Goal: Task Accomplishment & Management: Manage account settings

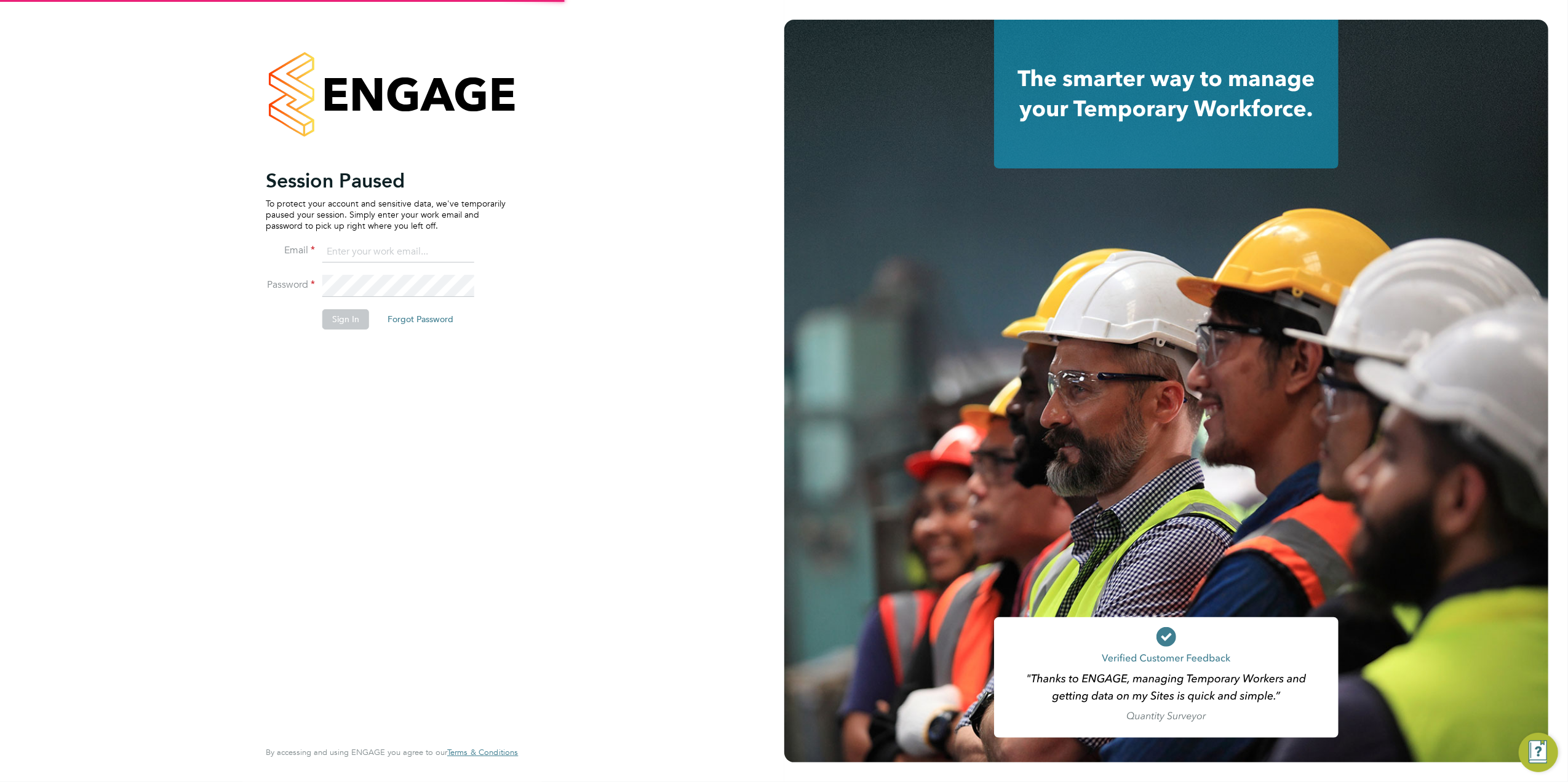
type input "tomnewton@itsconstruction.co.uk"
click at [338, 327] on button "Sign In" at bounding box center [346, 319] width 47 height 19
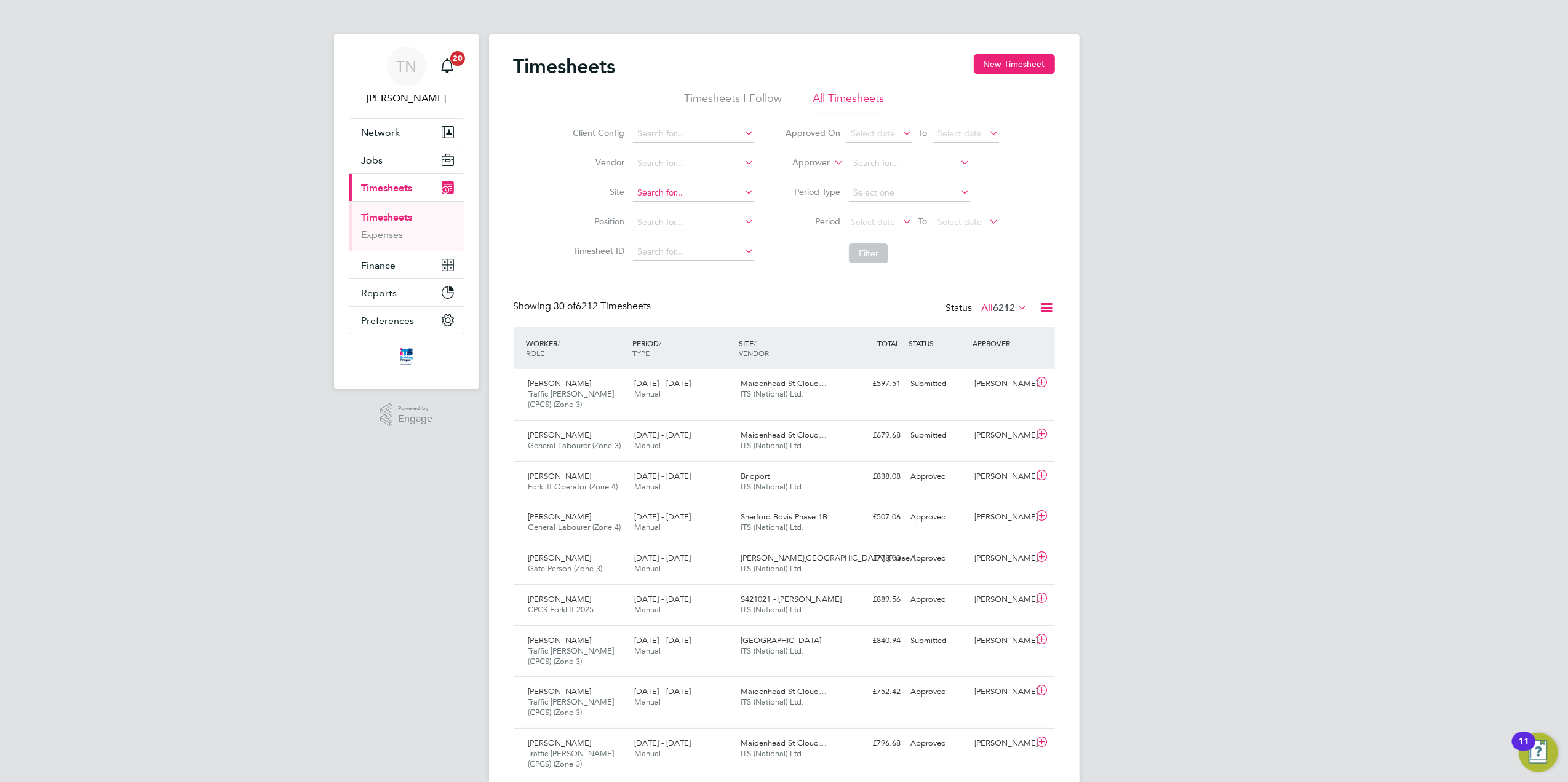
click at [643, 192] on input at bounding box center [694, 193] width 121 height 18
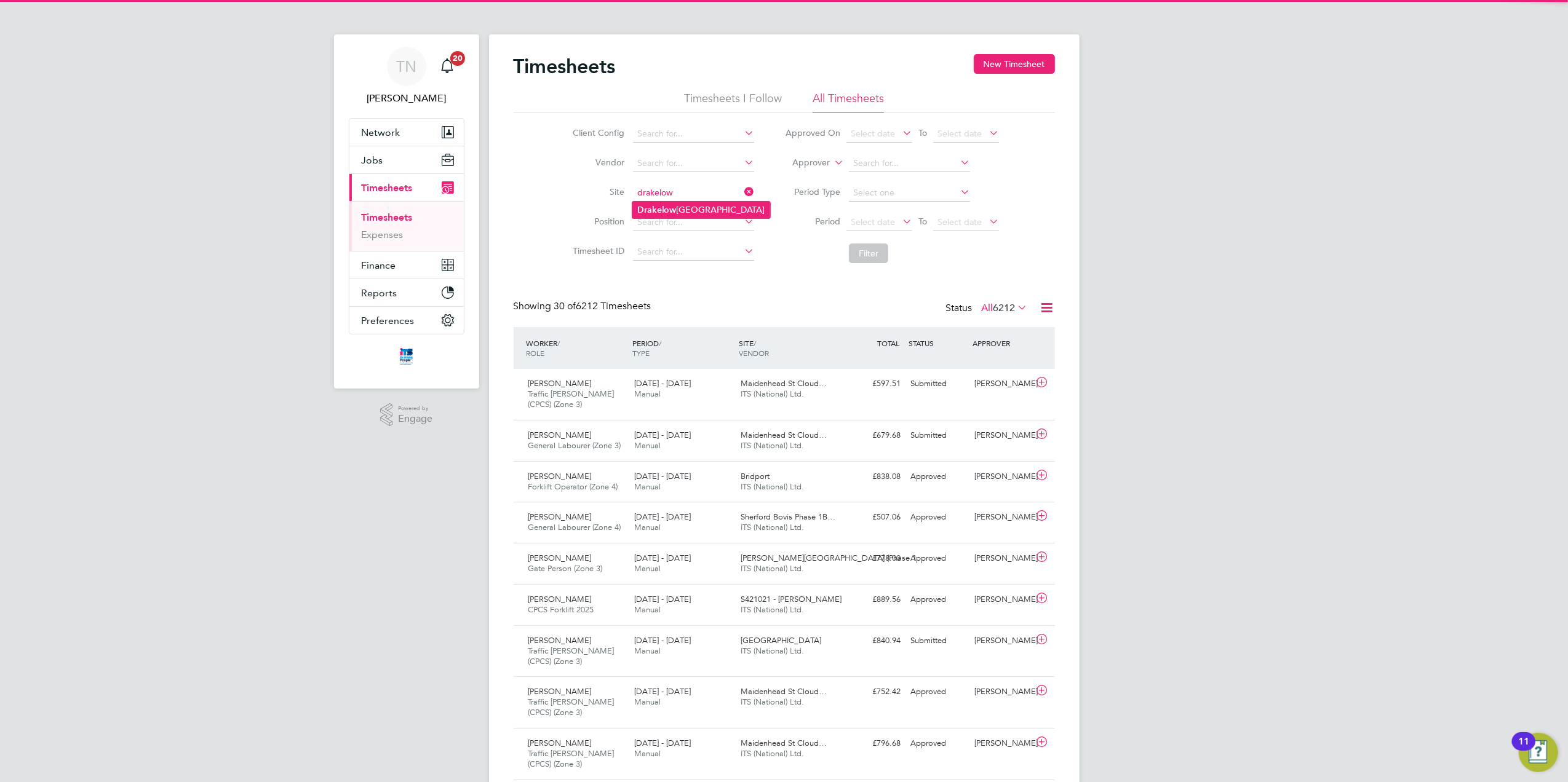
click at [659, 208] on b "Drakelow" at bounding box center [657, 210] width 39 height 11
type input "Drakelow Riverside"
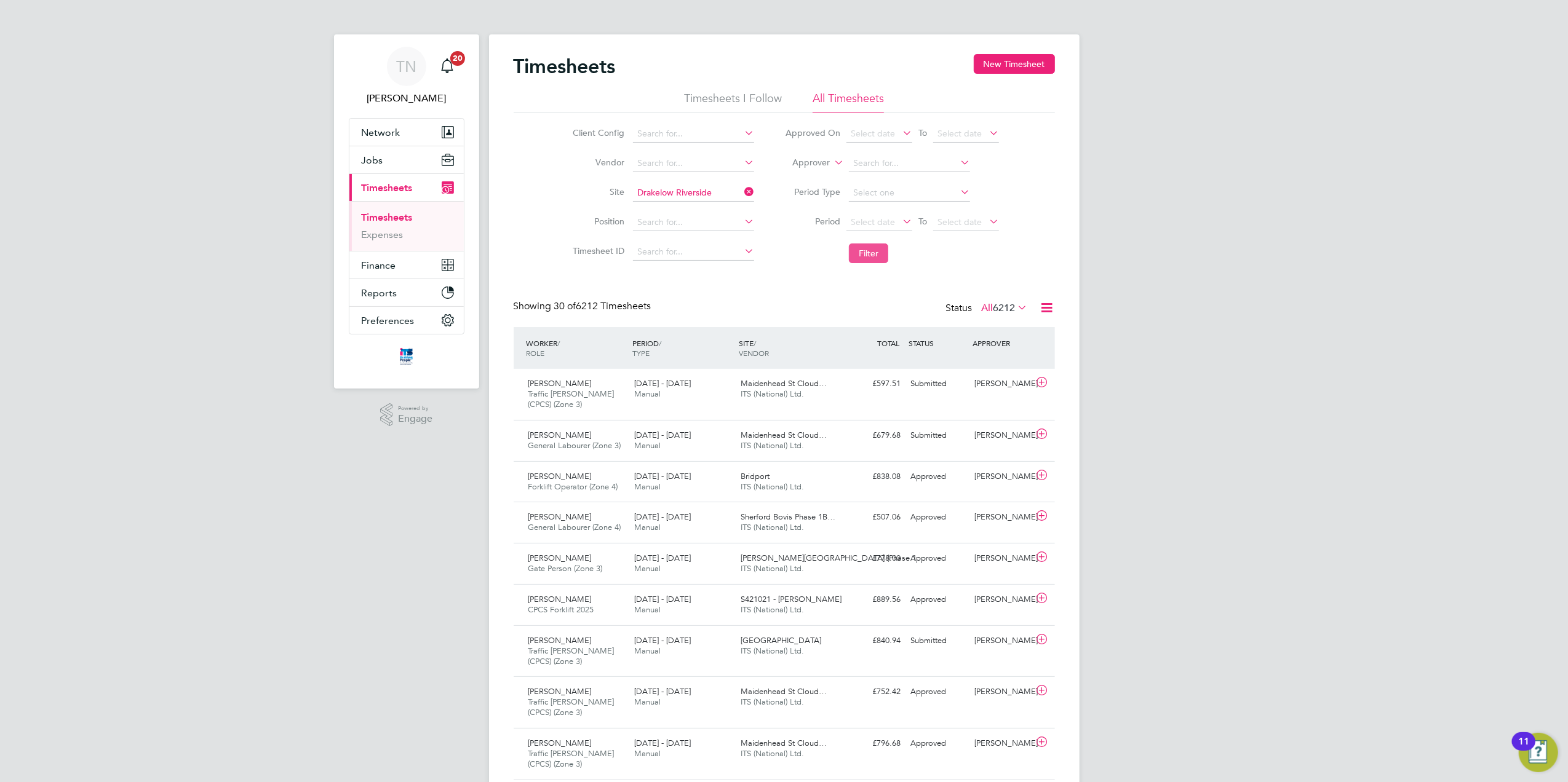
click at [857, 247] on button "Filter" at bounding box center [869, 253] width 39 height 19
click at [972, 393] on div "[PERSON_NAME]" at bounding box center [1001, 384] width 64 height 20
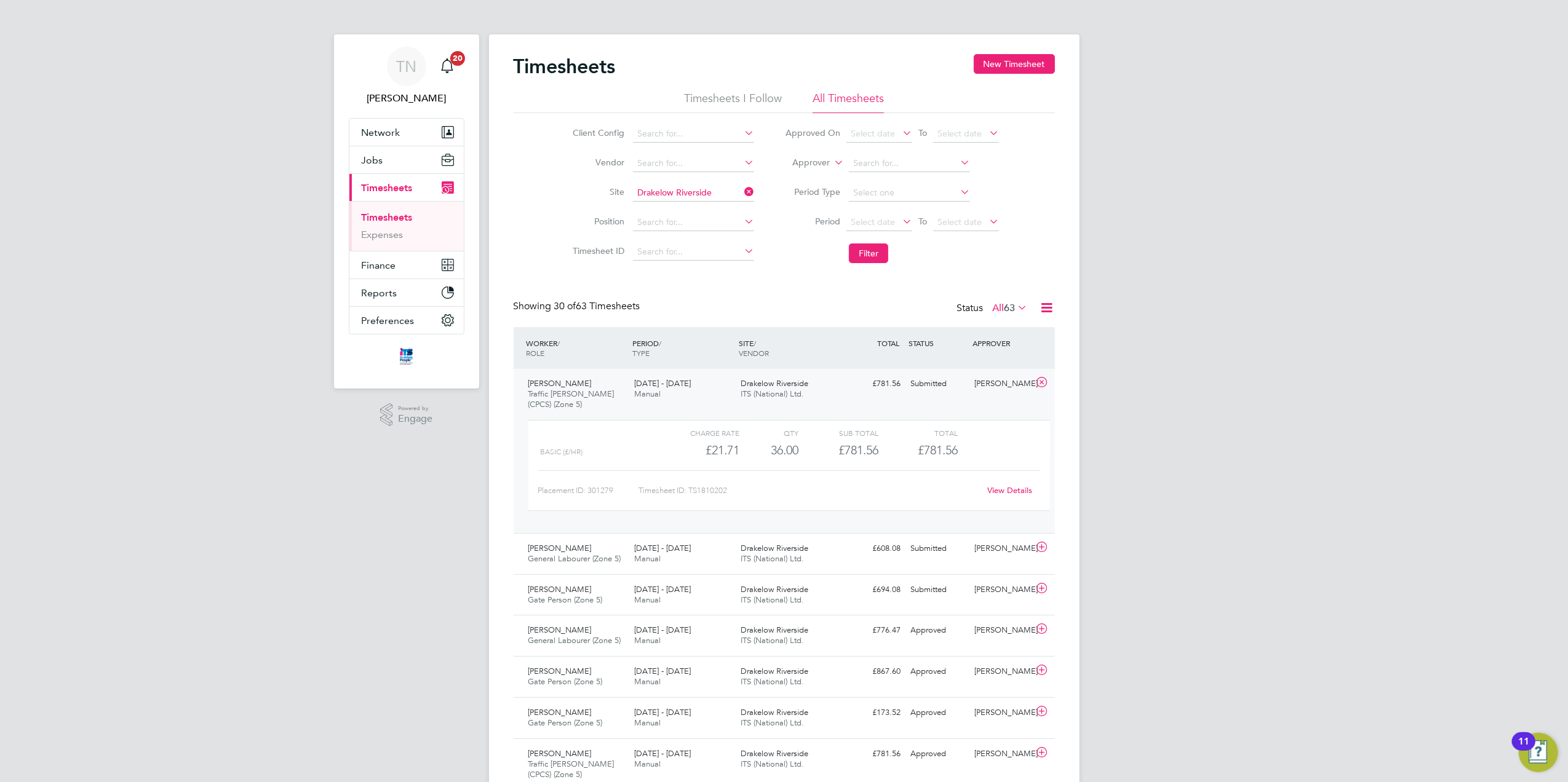
click at [1010, 493] on link "View Details" at bounding box center [1010, 490] width 45 height 11
click at [979, 542] on div "[PERSON_NAME]" at bounding box center [1001, 548] width 64 height 20
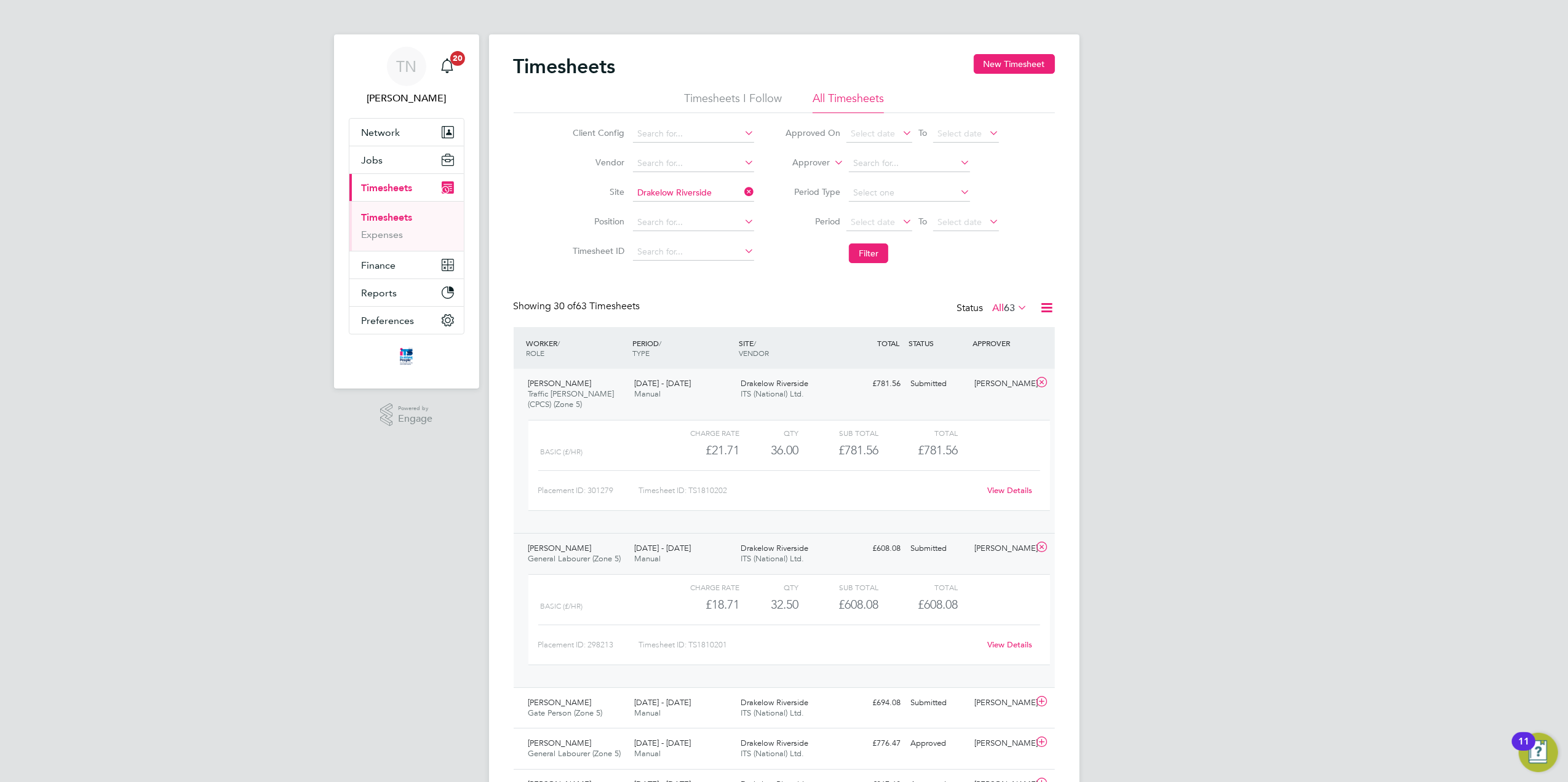
click at [991, 643] on link "View Details" at bounding box center [1010, 645] width 45 height 11
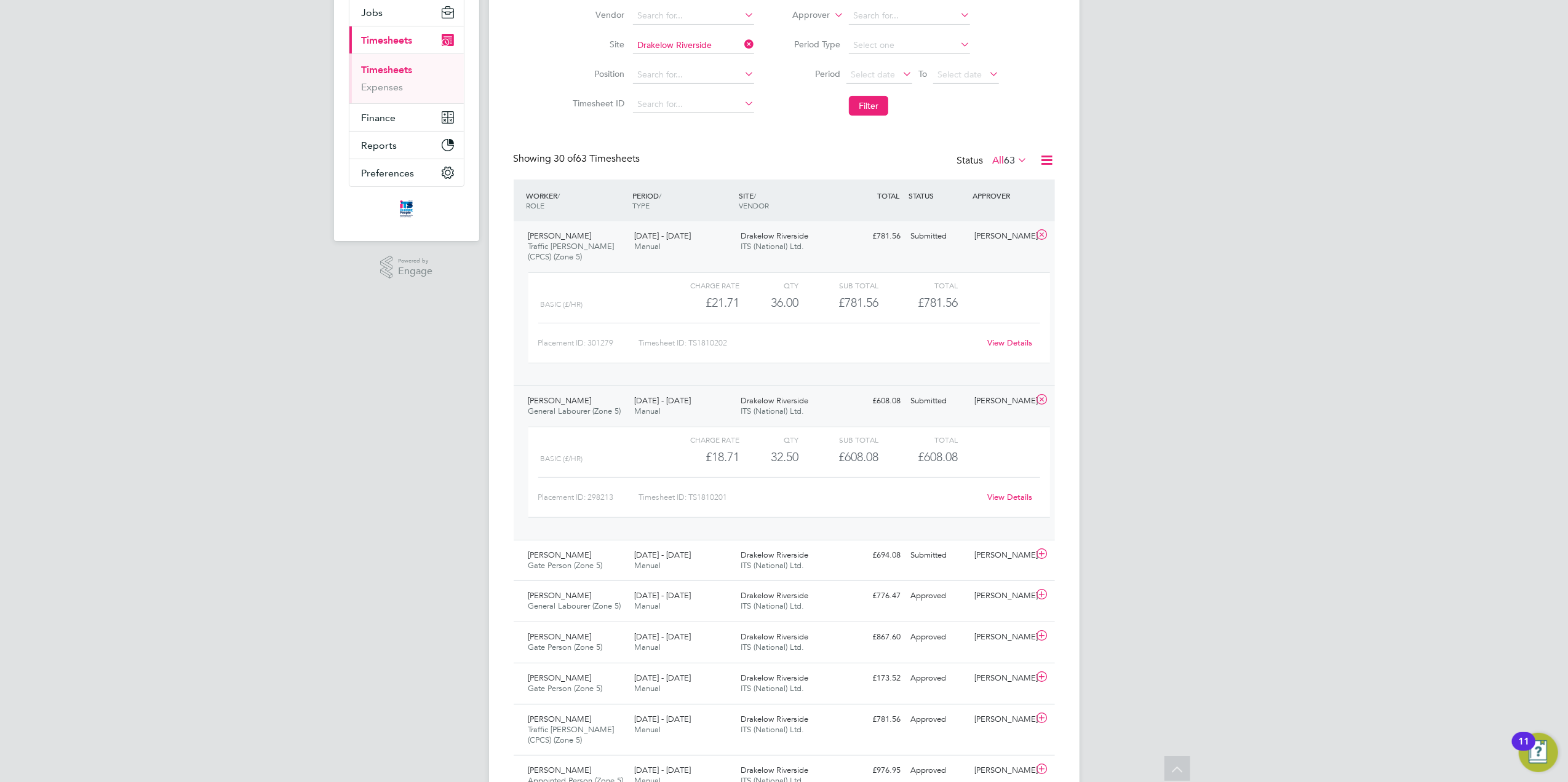
scroll to position [148, 0]
click at [887, 552] on div "£694.08 Submitted" at bounding box center [874, 555] width 64 height 20
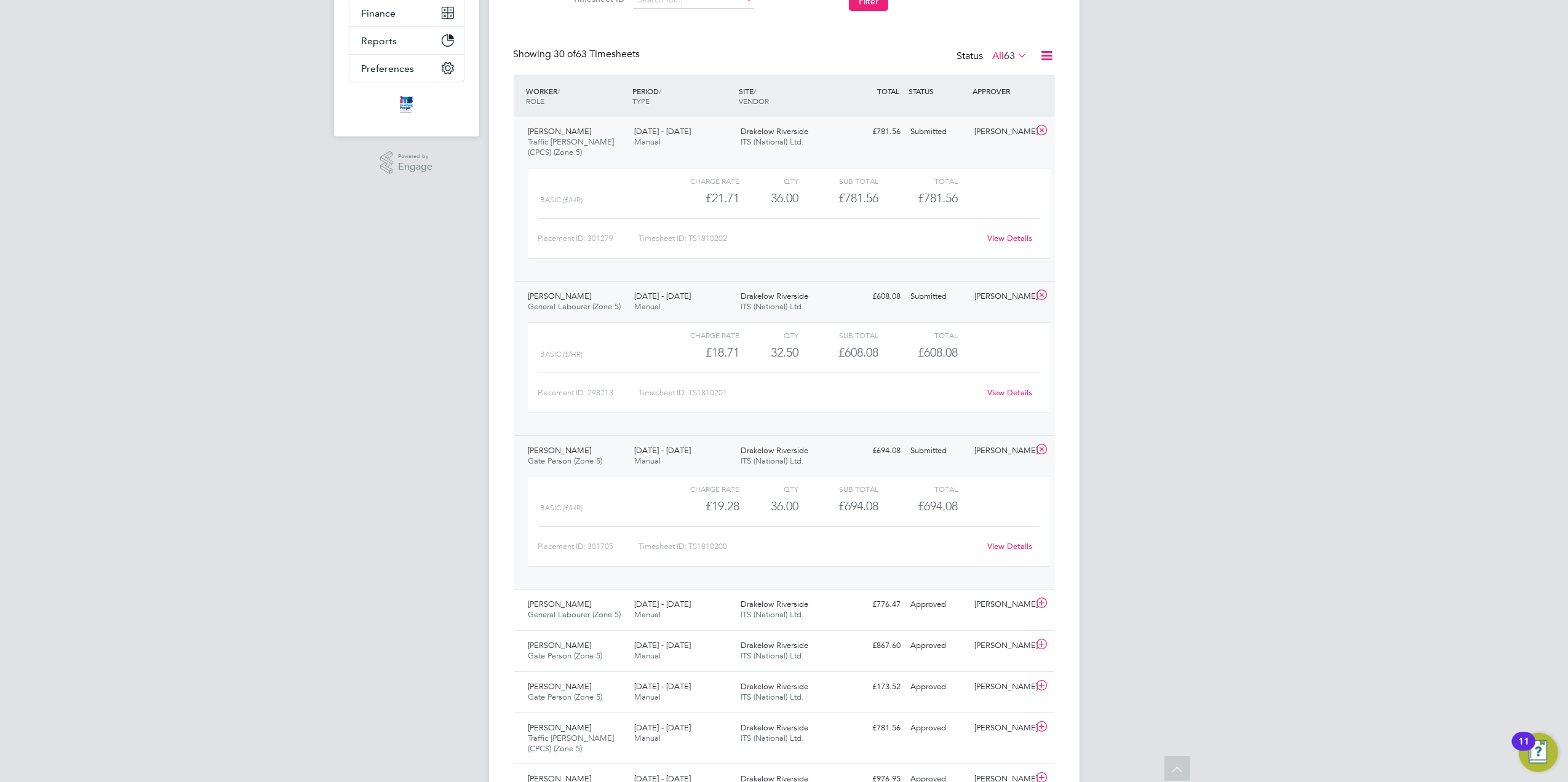
scroll to position [254, 0]
click at [1004, 544] on link "View Details" at bounding box center [1010, 545] width 45 height 11
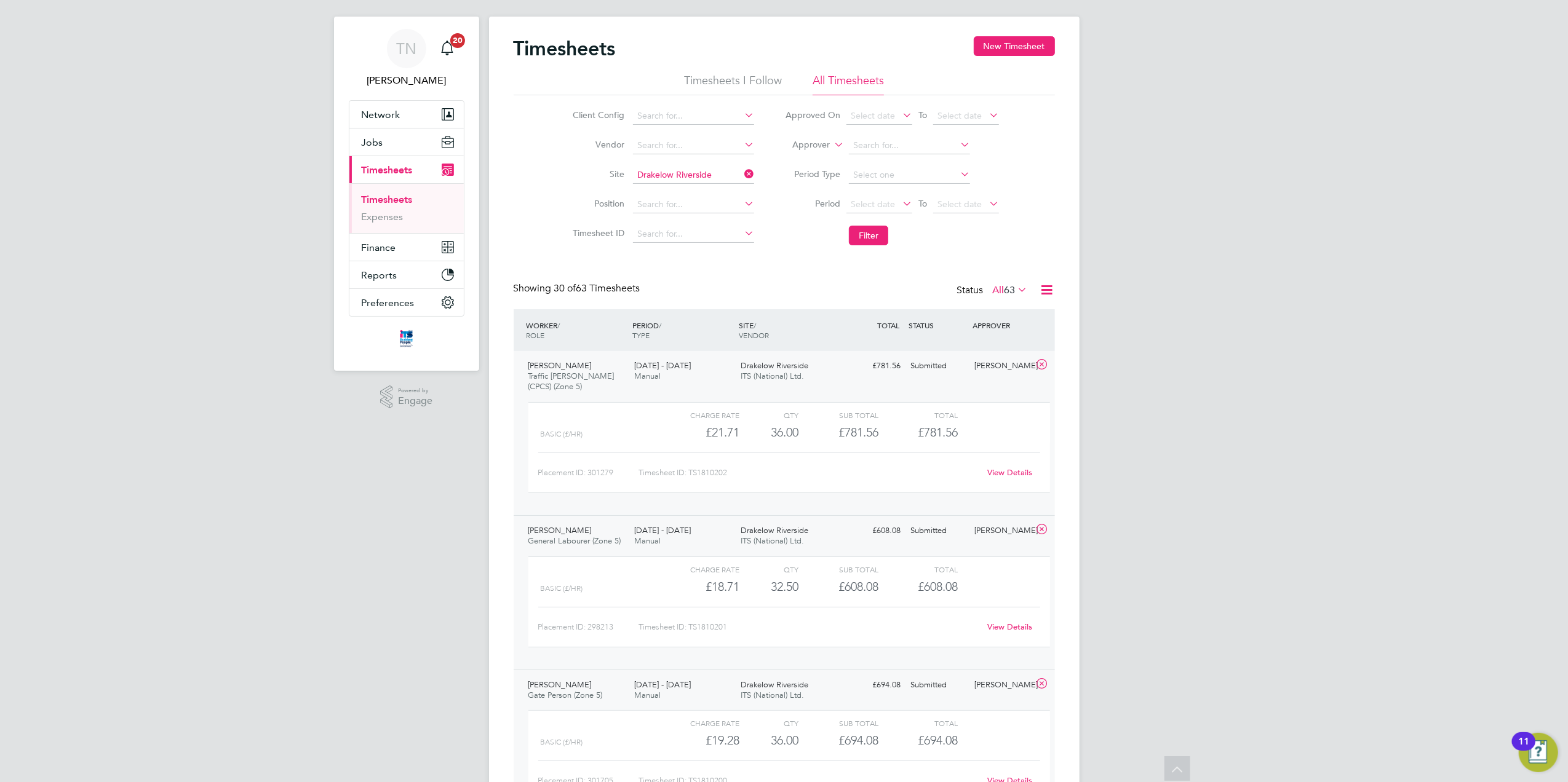
scroll to position [0, 0]
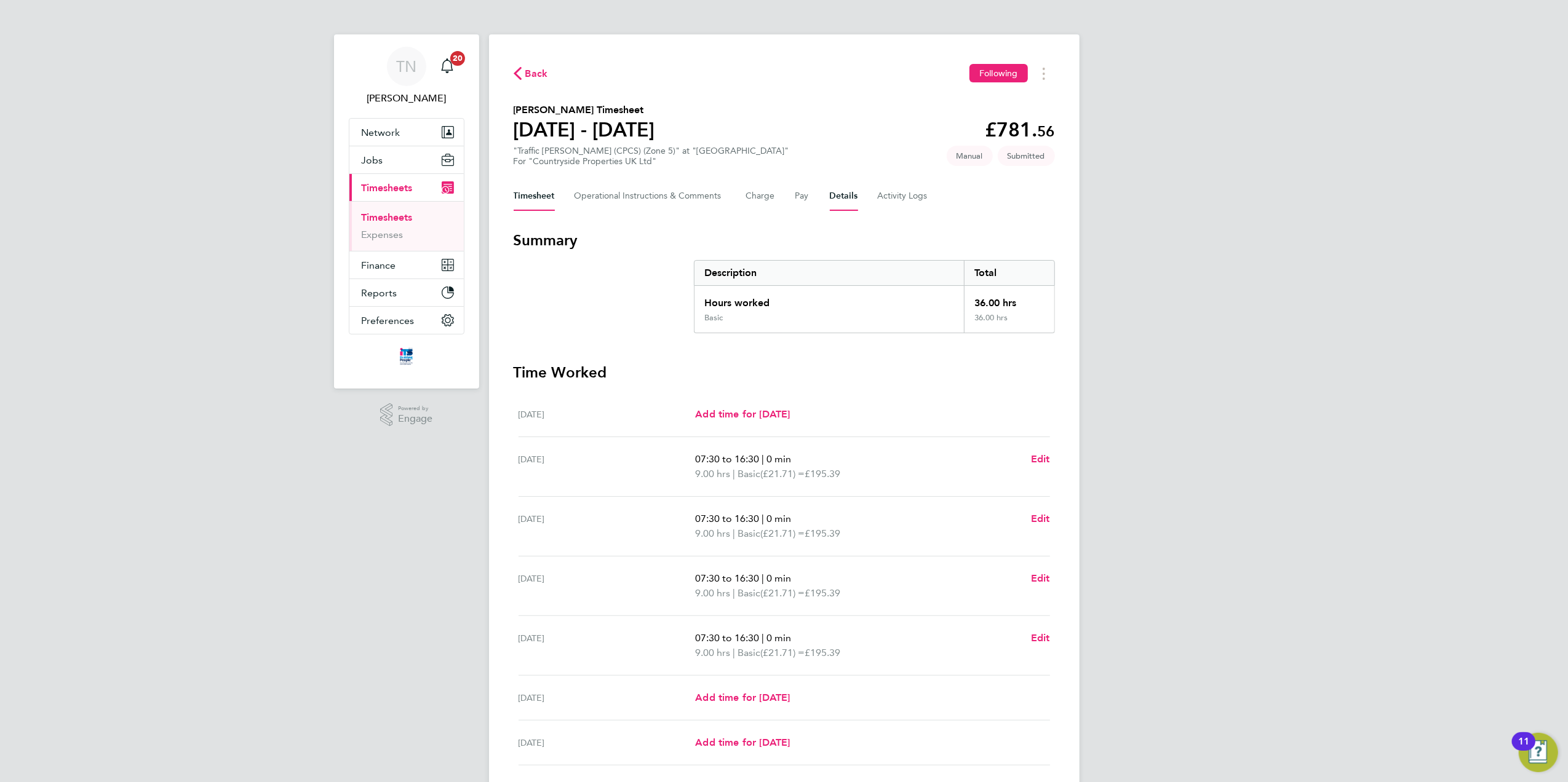
click at [840, 195] on button "Details" at bounding box center [843, 196] width 28 height 29
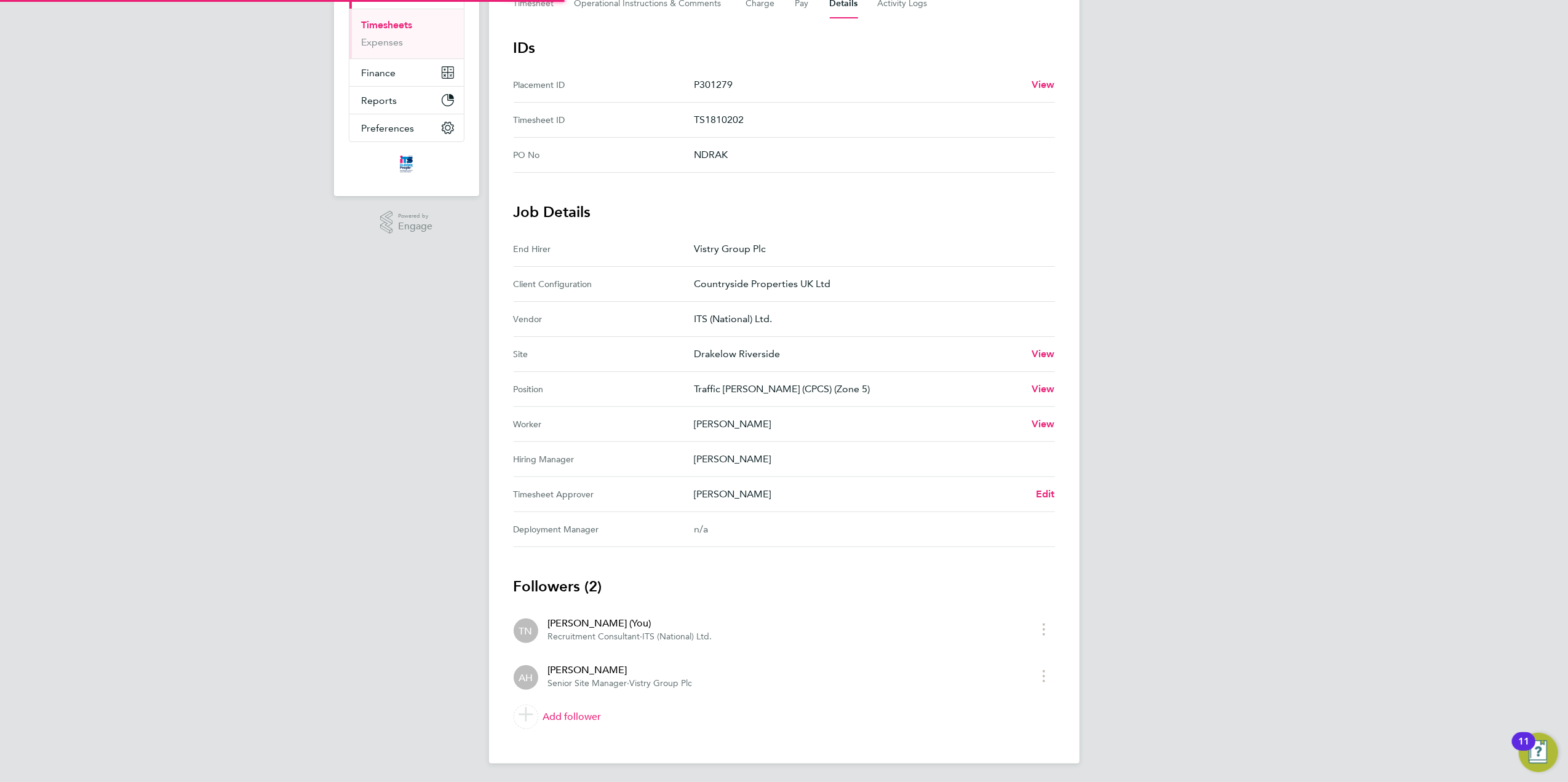
scroll to position [195, 0]
click at [1051, 488] on span "Edit" at bounding box center [1045, 493] width 19 height 12
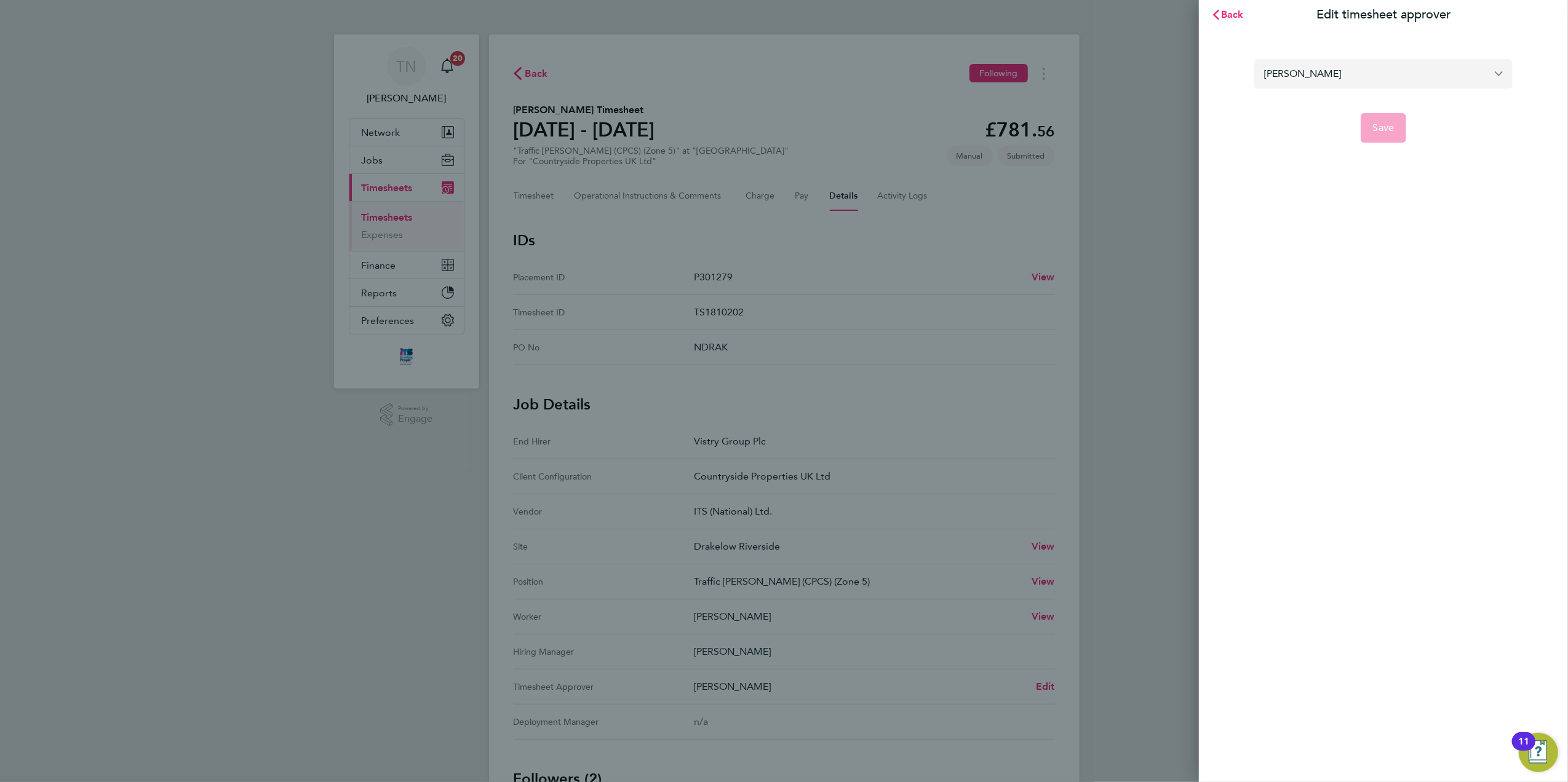
click at [1338, 73] on input "[PERSON_NAME]" at bounding box center [1383, 73] width 259 height 29
type input "[PERSON_NAME]"
click at [1393, 133] on span "Save" at bounding box center [1383, 128] width 21 height 13
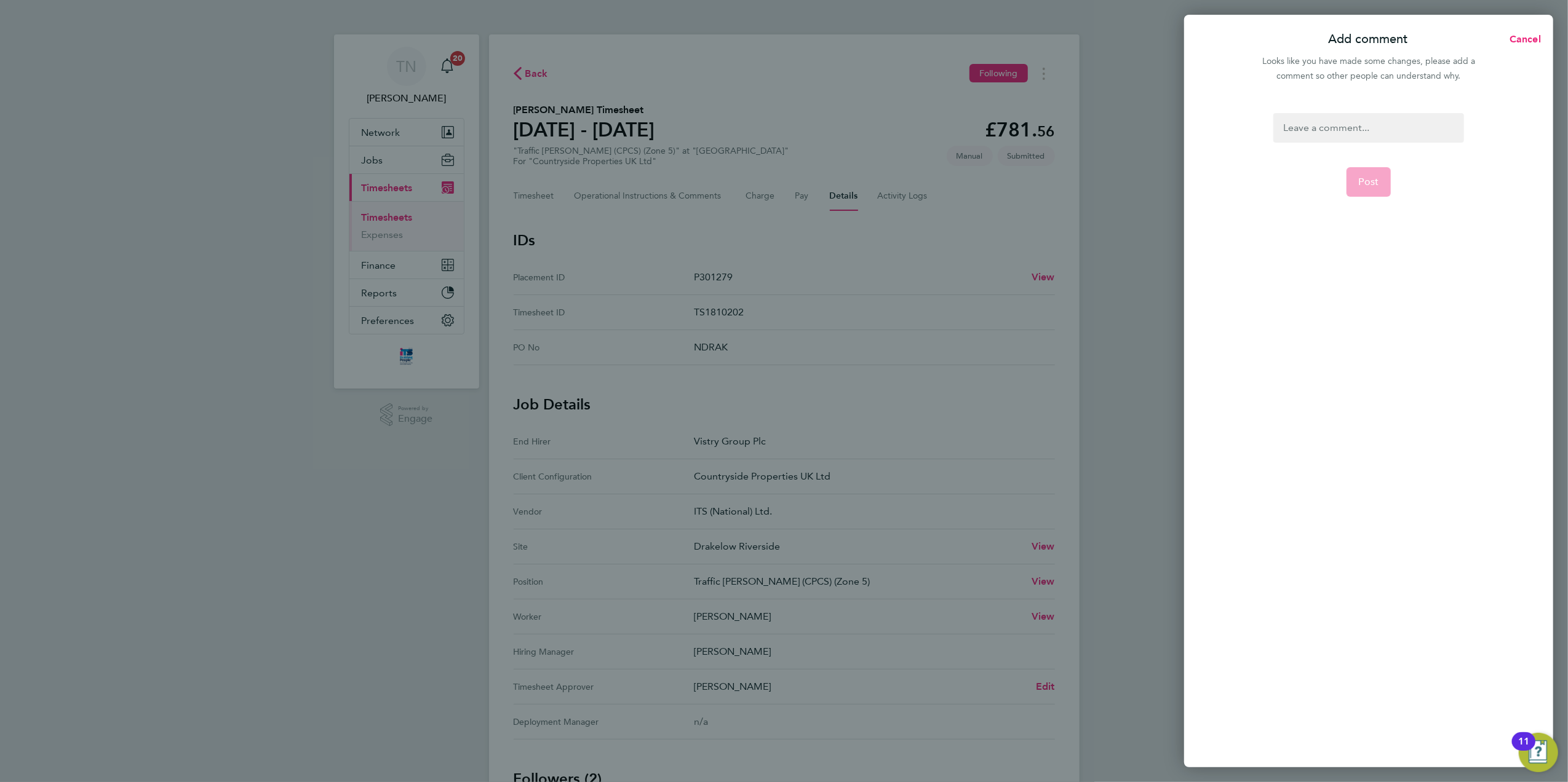
click at [1371, 123] on div at bounding box center [1368, 128] width 190 height 29
copy div "Is the approver"
click at [1367, 175] on button "Post" at bounding box center [1369, 182] width 45 height 29
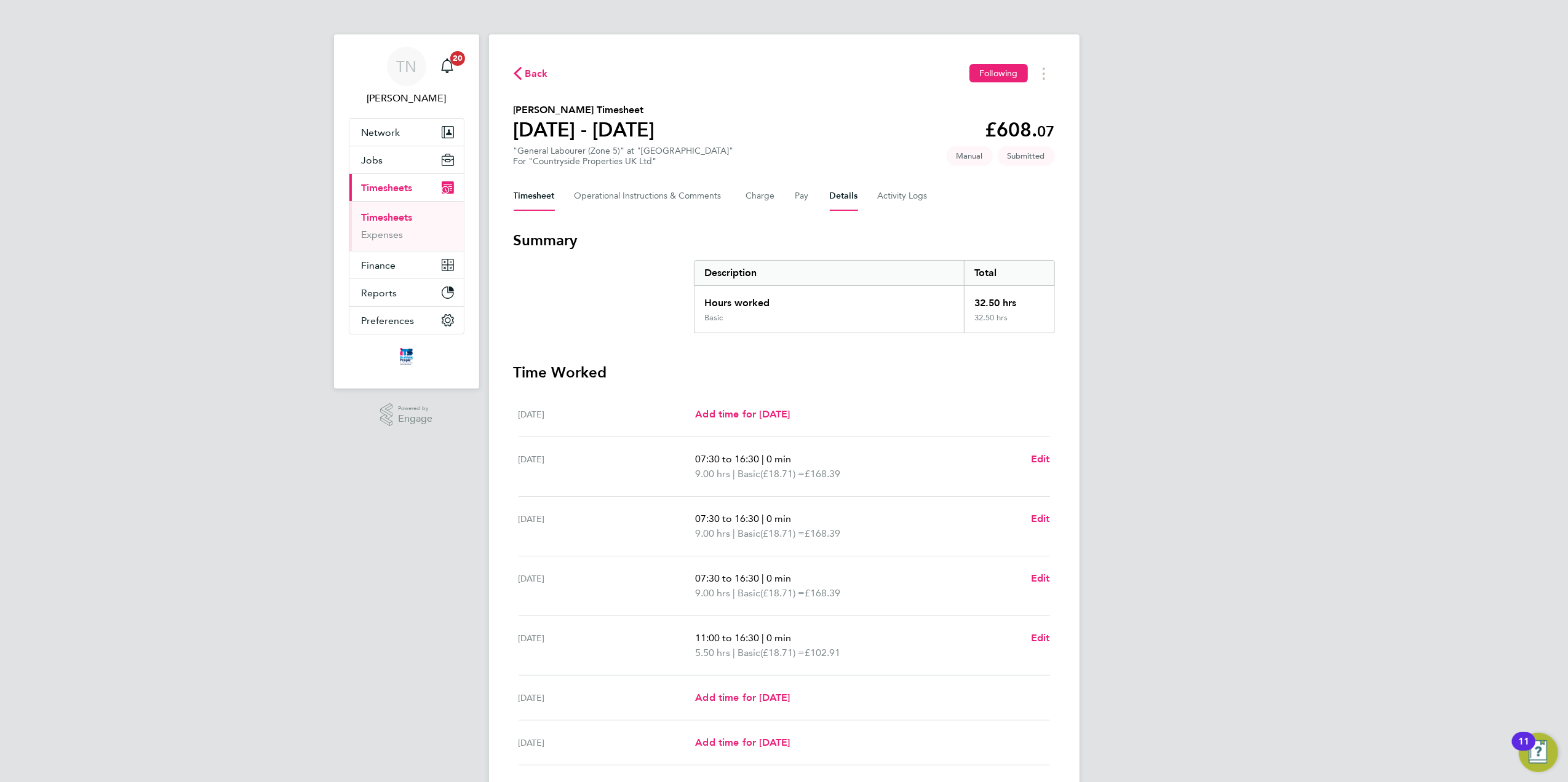
click at [837, 197] on button "Details" at bounding box center [843, 196] width 28 height 29
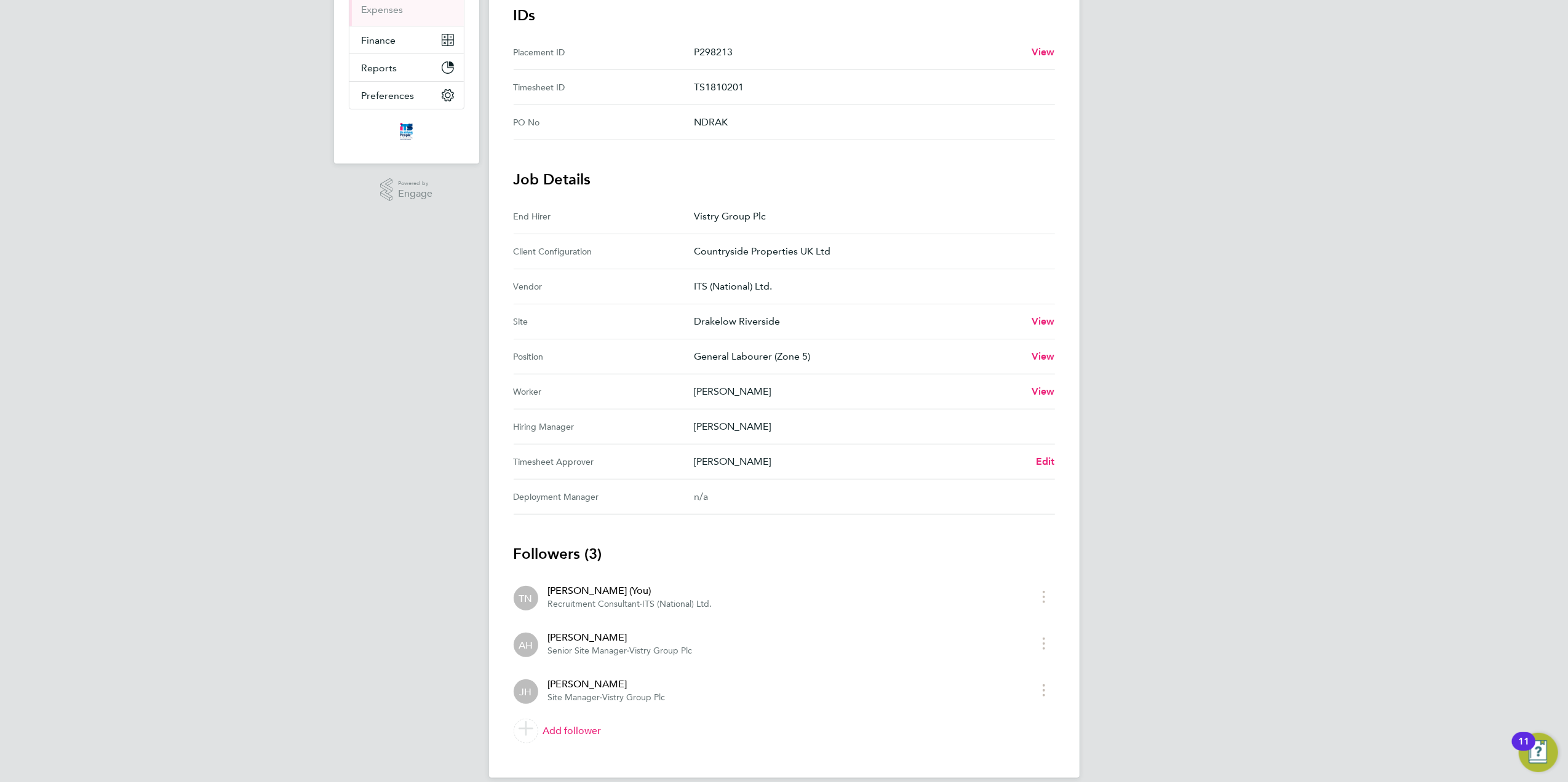
scroll to position [242, 0]
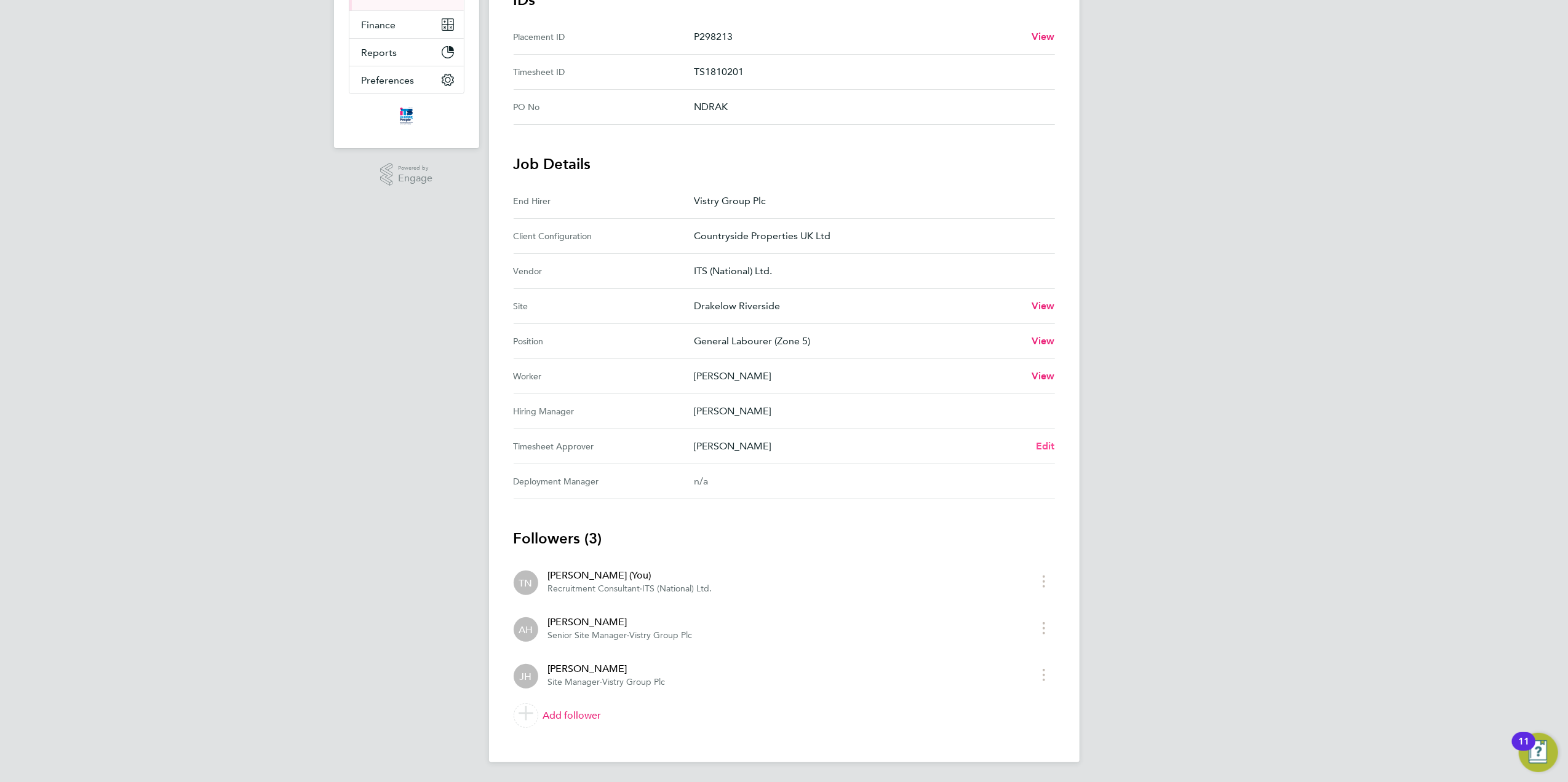
click at [1041, 443] on span "Edit" at bounding box center [1045, 446] width 19 height 12
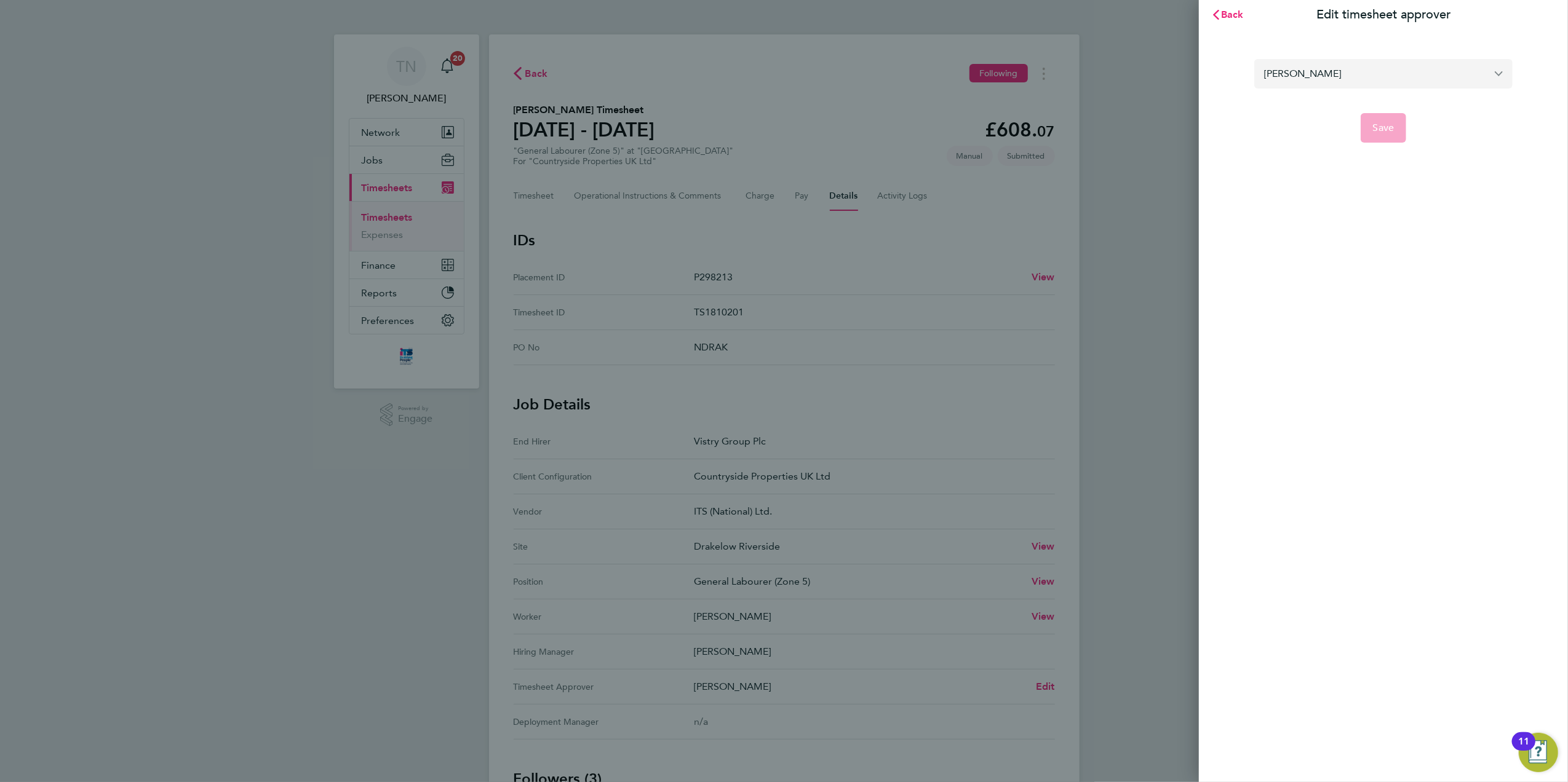
click at [1309, 75] on input "[PERSON_NAME]" at bounding box center [1383, 73] width 259 height 29
type input "[PERSON_NAME]"
click at [1378, 120] on button "Save" at bounding box center [1384, 128] width 46 height 29
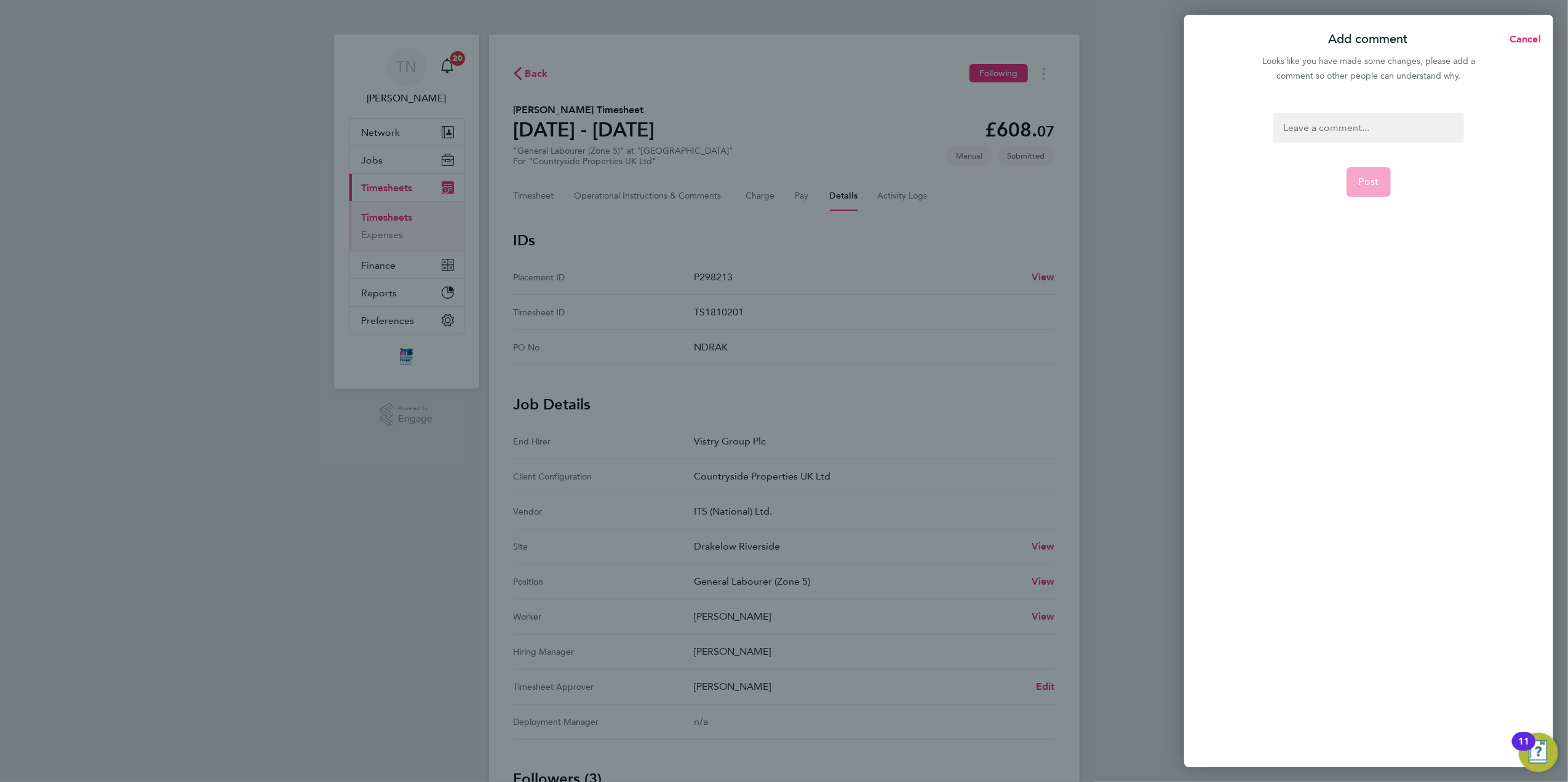
click at [1378, 120] on div at bounding box center [1368, 128] width 190 height 29
click at [1336, 125] on div at bounding box center [1368, 128] width 190 height 29
paste div
click at [1371, 192] on button "Post" at bounding box center [1369, 182] width 45 height 29
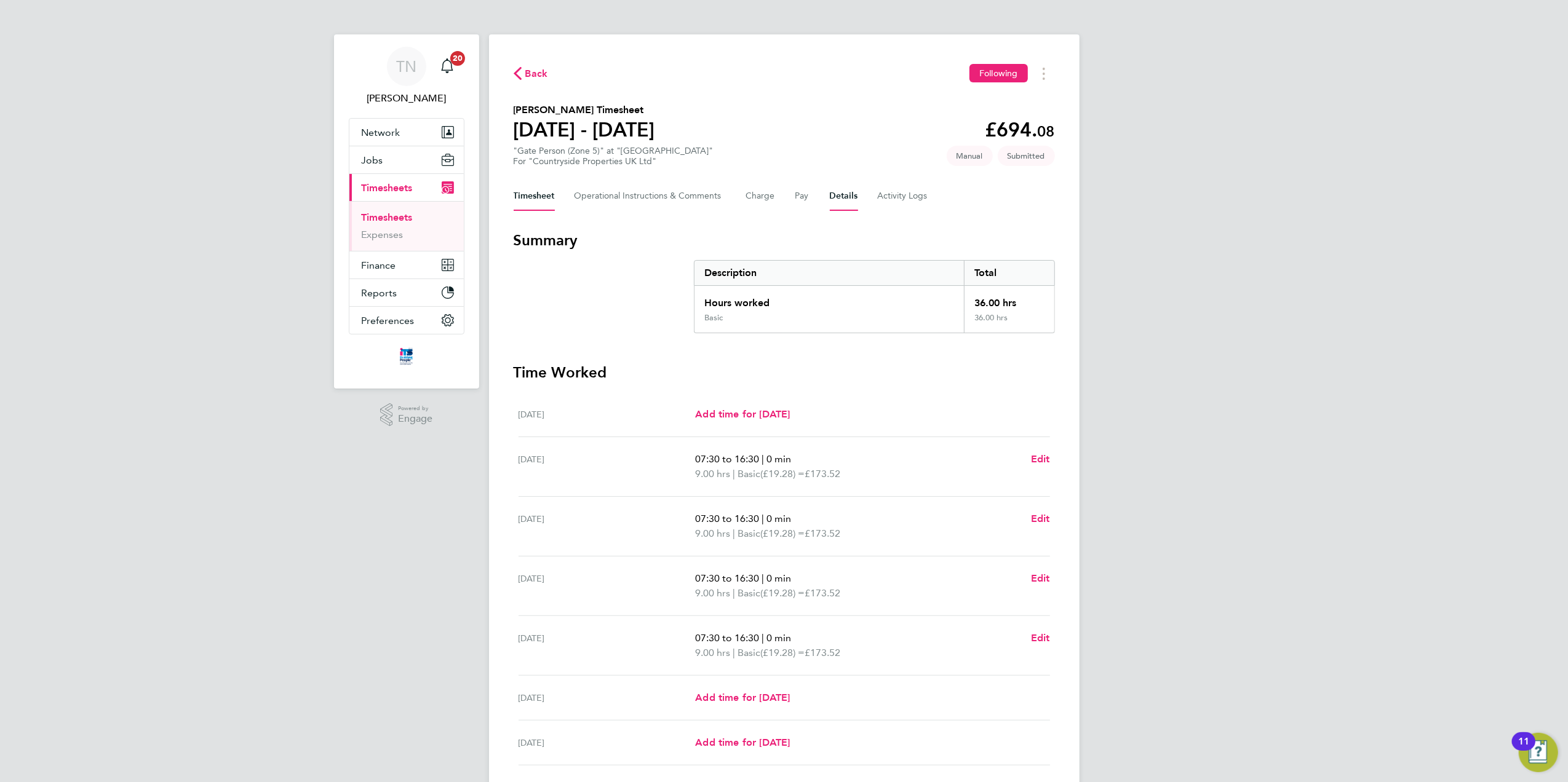
click at [850, 191] on button "Details" at bounding box center [843, 196] width 28 height 29
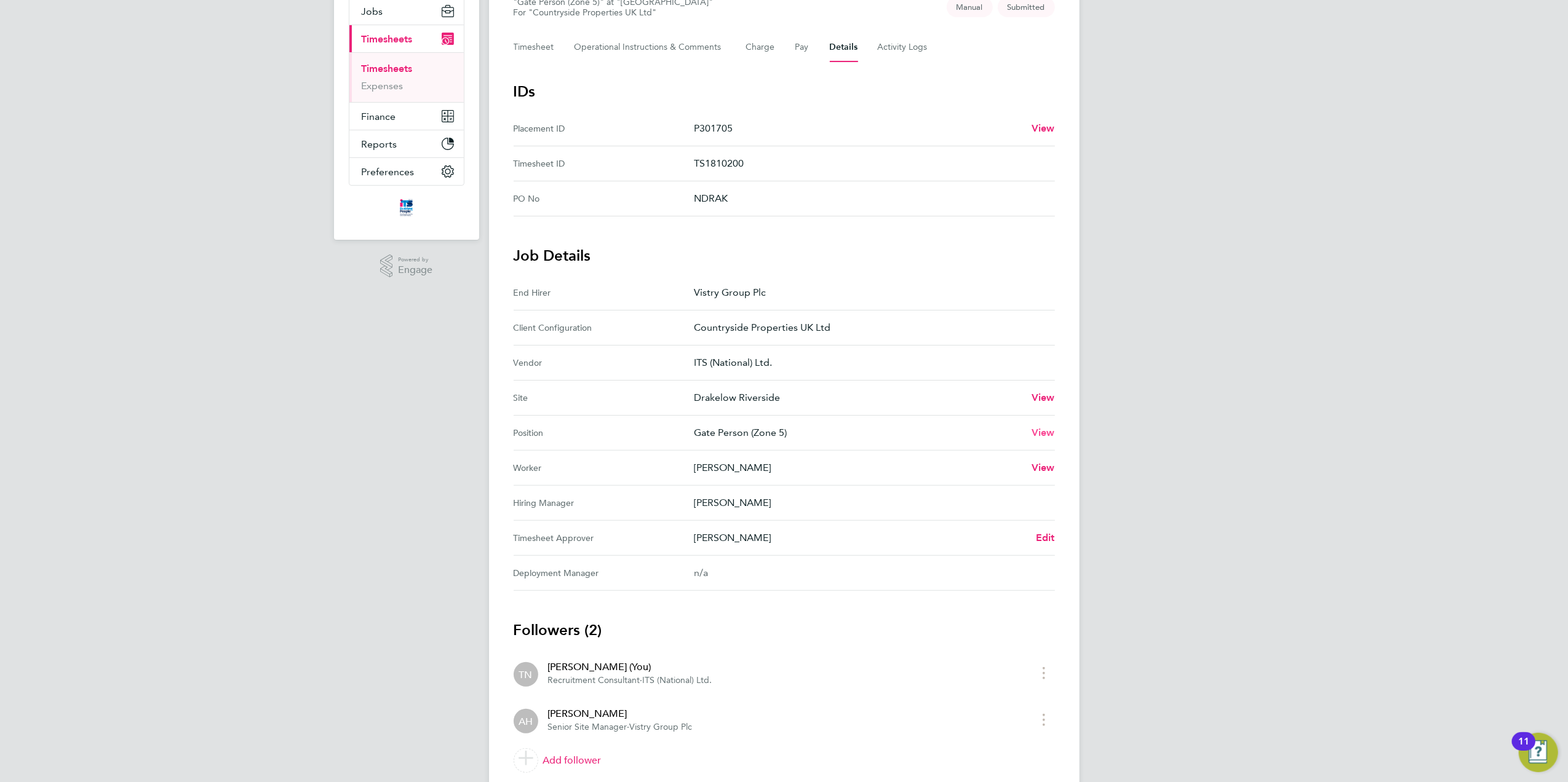
scroll to position [161, 0]
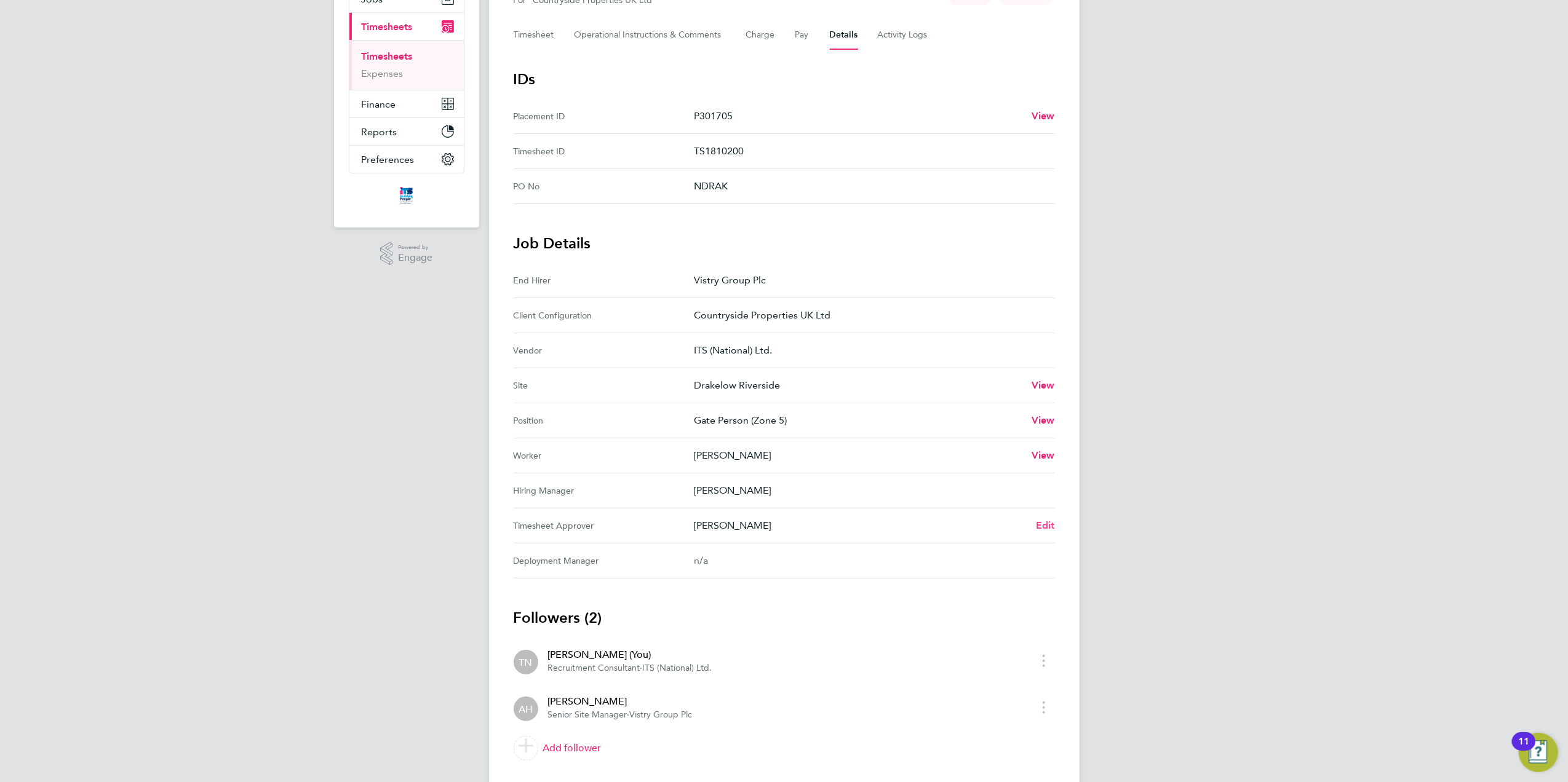
click at [1048, 525] on span "Edit" at bounding box center [1045, 525] width 19 height 12
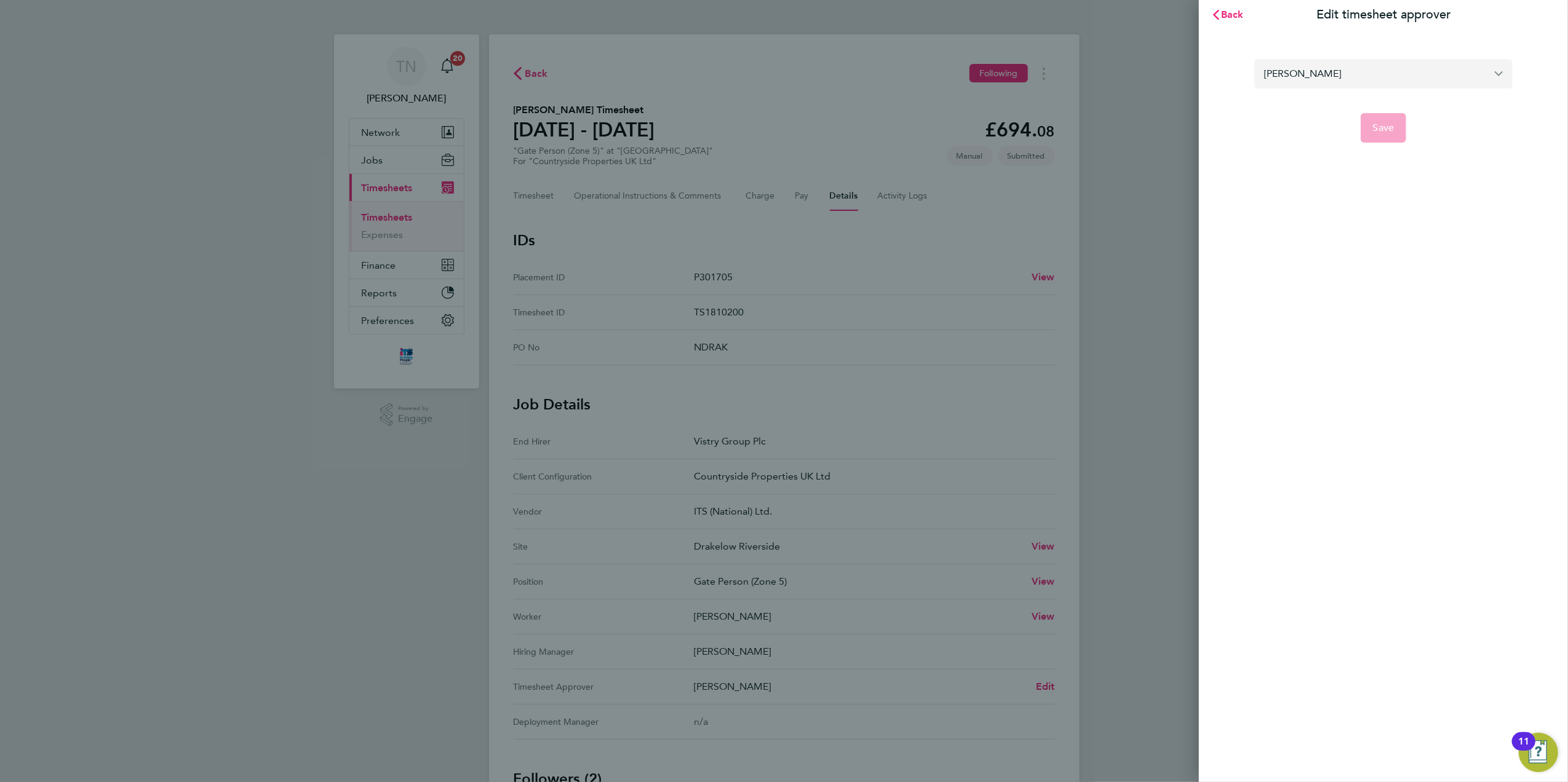
click at [1357, 65] on input "[PERSON_NAME]" at bounding box center [1383, 73] width 259 height 29
type input "[PERSON_NAME]"
click at [1383, 123] on span "Save" at bounding box center [1383, 128] width 21 height 13
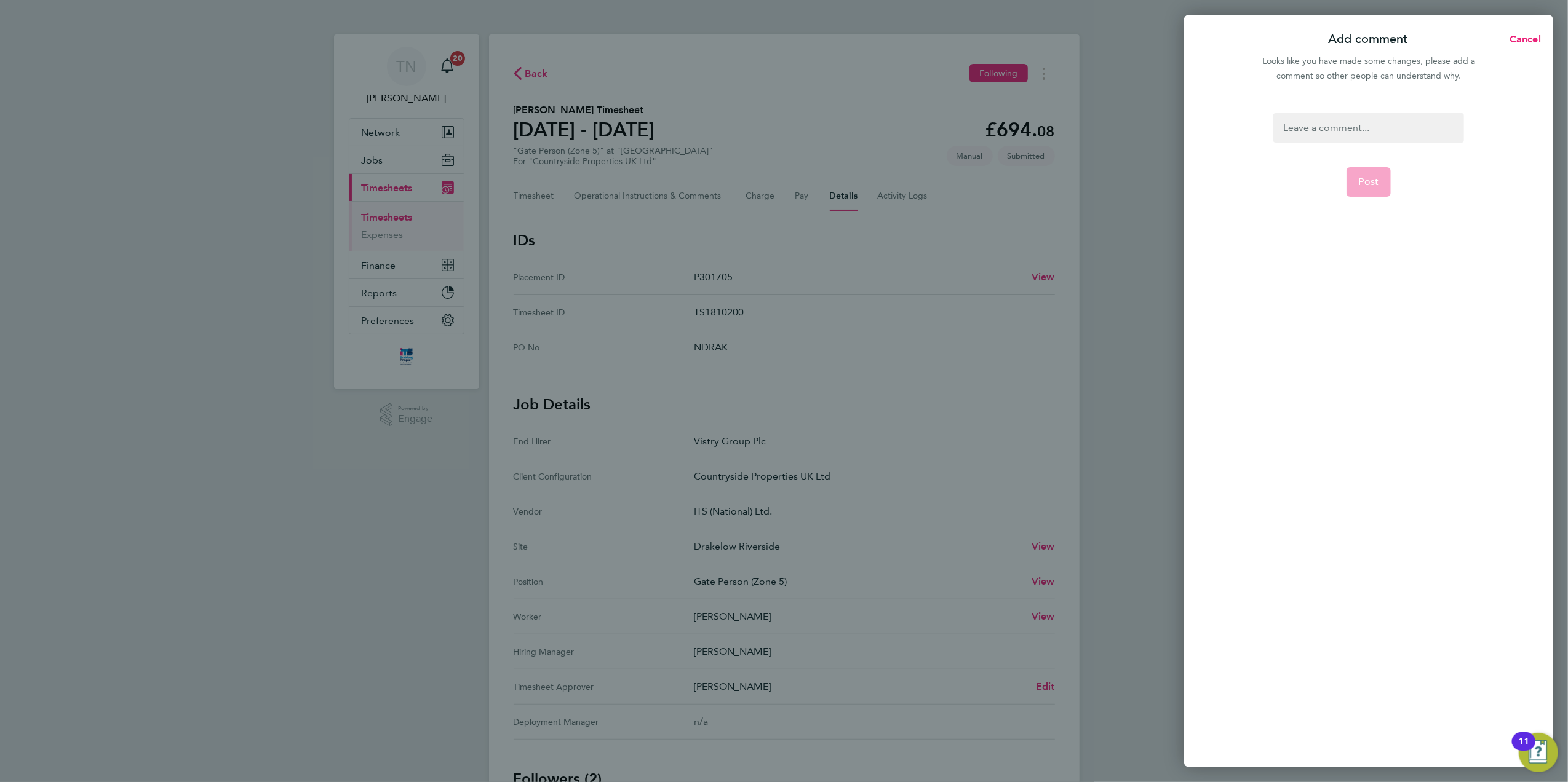
click at [1336, 126] on div at bounding box center [1368, 128] width 190 height 29
click at [1329, 126] on div at bounding box center [1368, 128] width 190 height 29
paste div
click at [1366, 171] on button "Post" at bounding box center [1369, 182] width 45 height 29
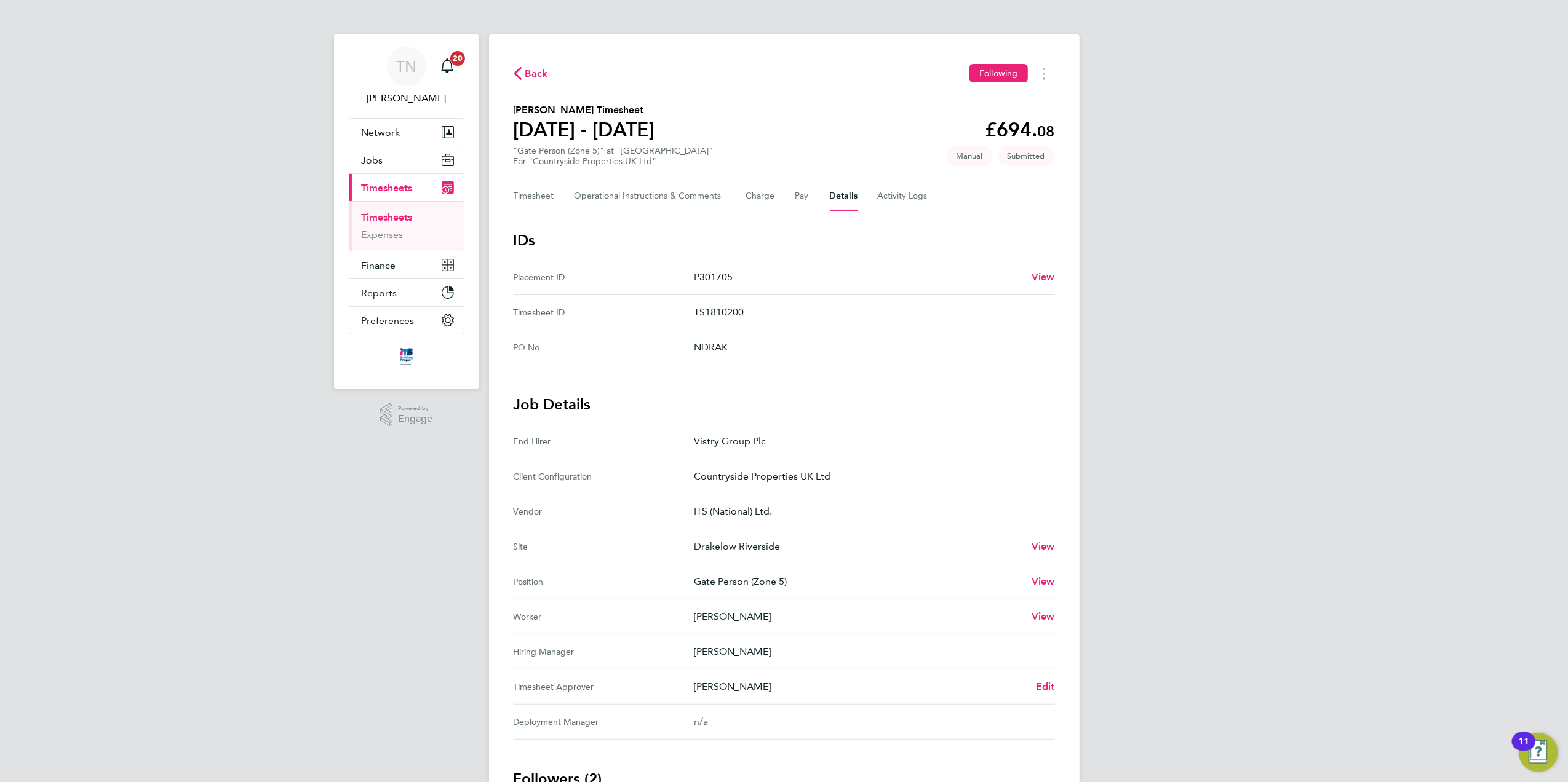
click at [532, 69] on span "Back" at bounding box center [537, 74] width 23 height 15
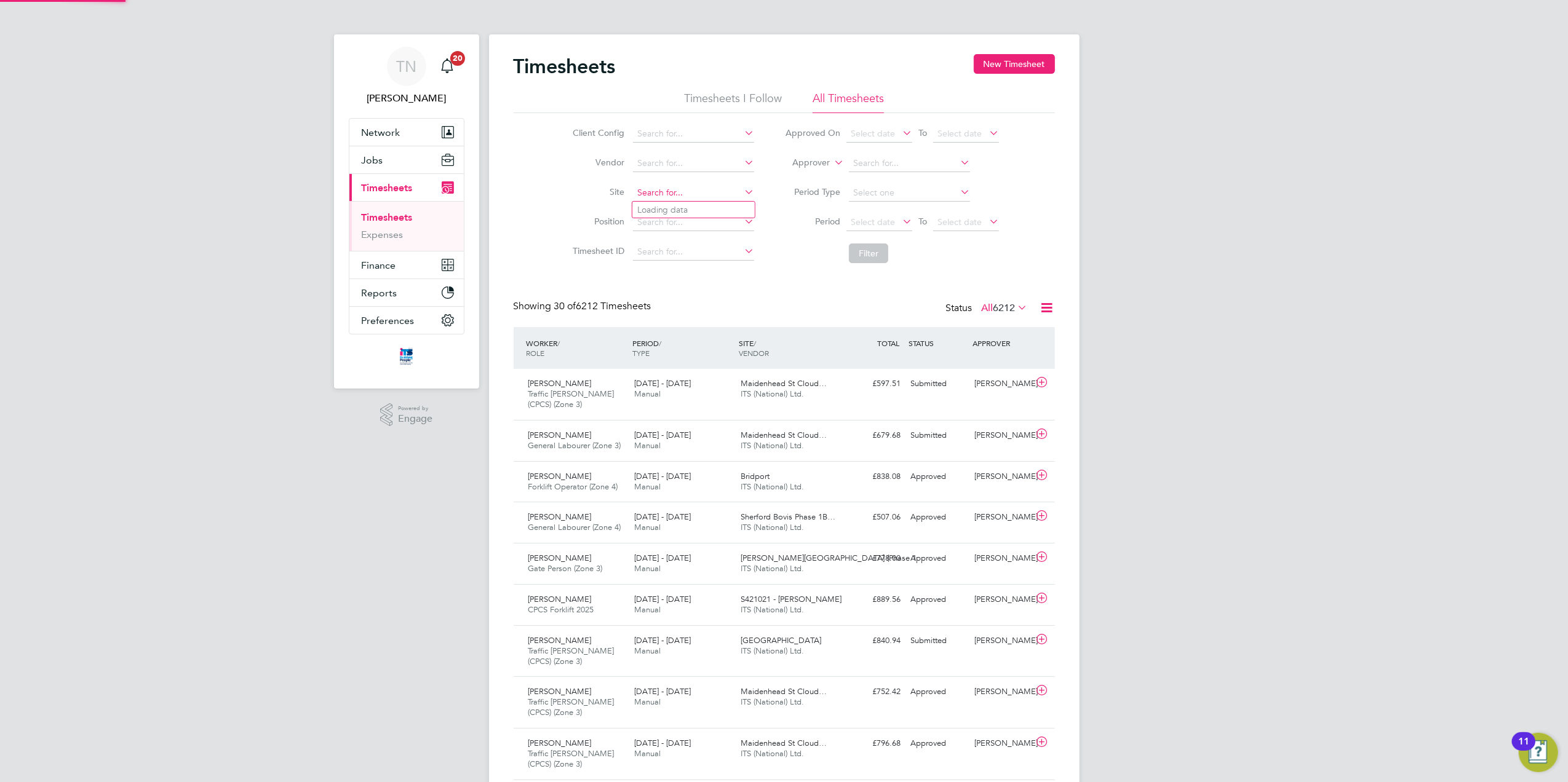
click at [694, 194] on input at bounding box center [694, 193] width 121 height 18
click at [694, 212] on li "Drakelow Riverside" at bounding box center [701, 210] width 138 height 17
type input "Drakelow Riverside"
click at [849, 252] on button "Filter" at bounding box center [869, 253] width 39 height 19
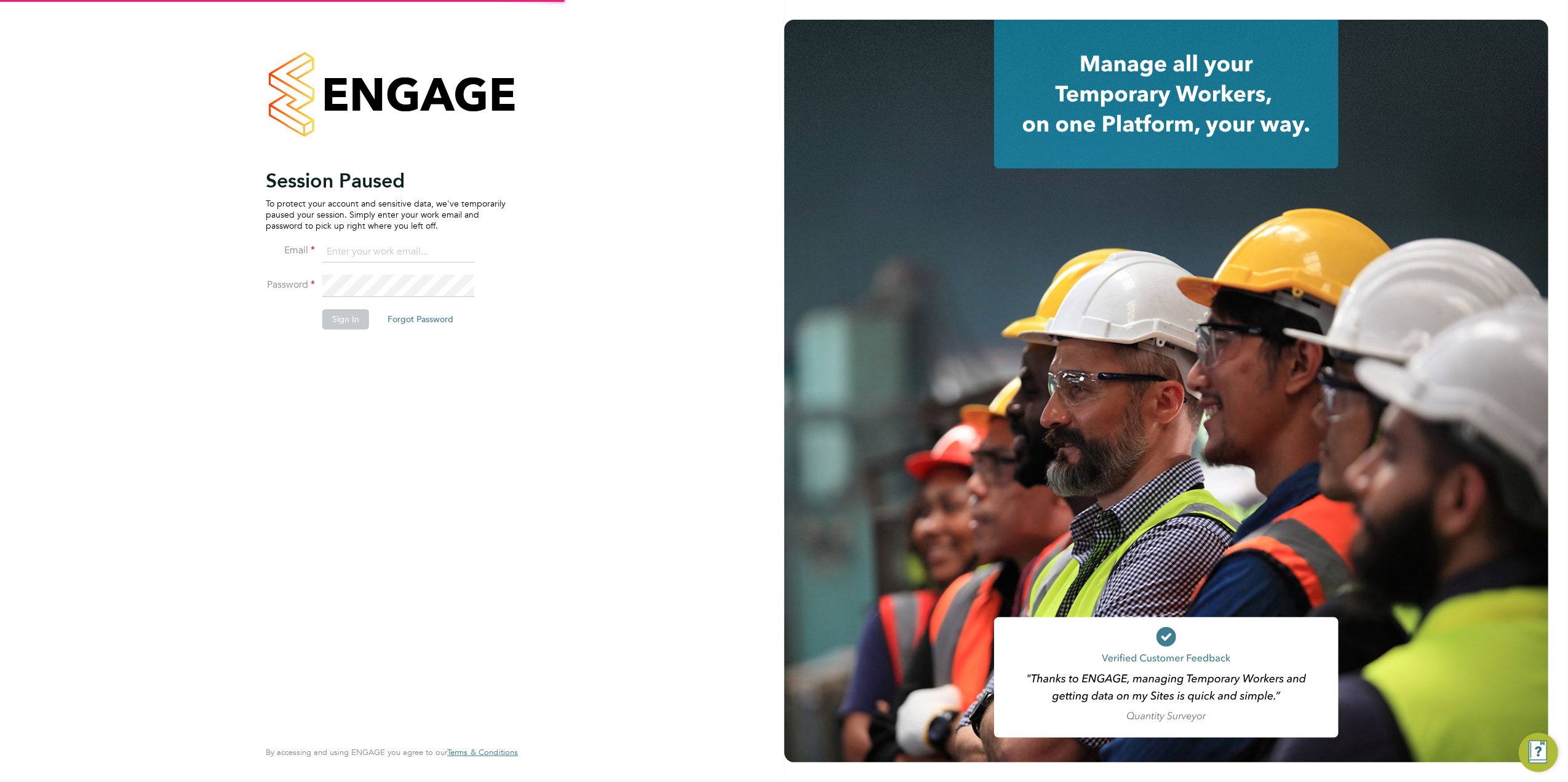
type input "[EMAIL_ADDRESS][DOMAIN_NAME]"
